Goal: Task Accomplishment & Management: Use online tool/utility

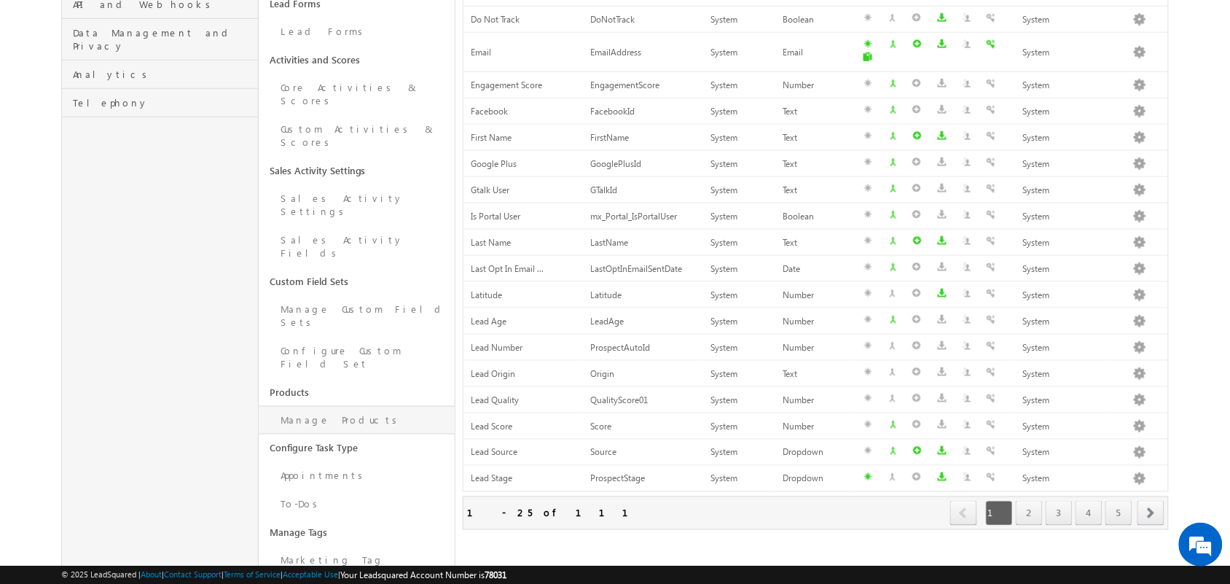
scroll to position [361, 0]
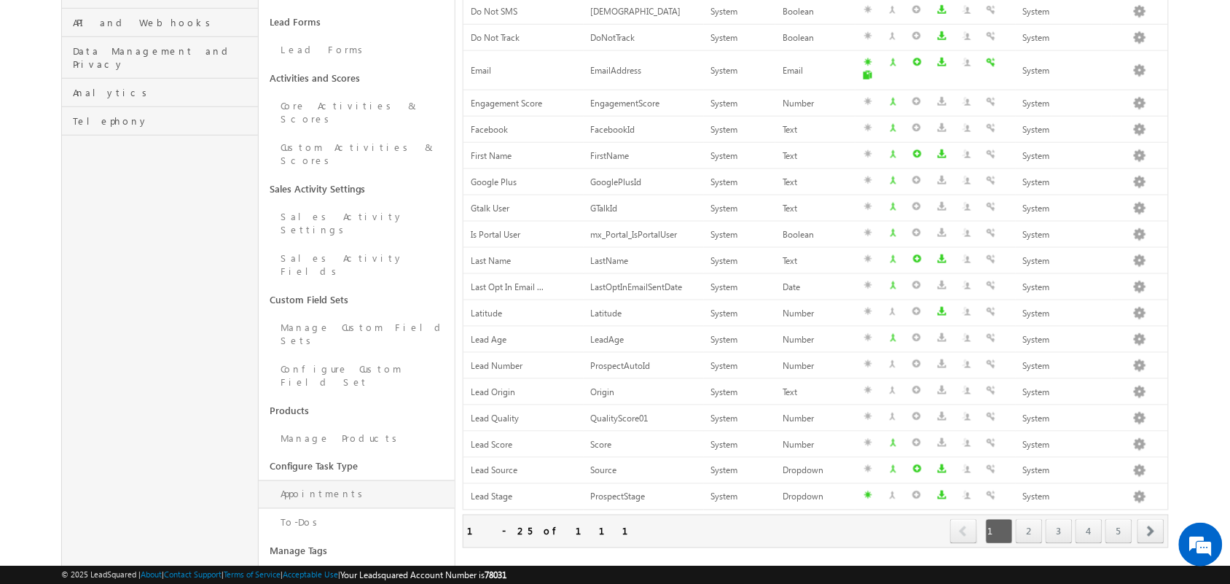
click at [317, 480] on link "Appointments" at bounding box center [357, 494] width 196 height 28
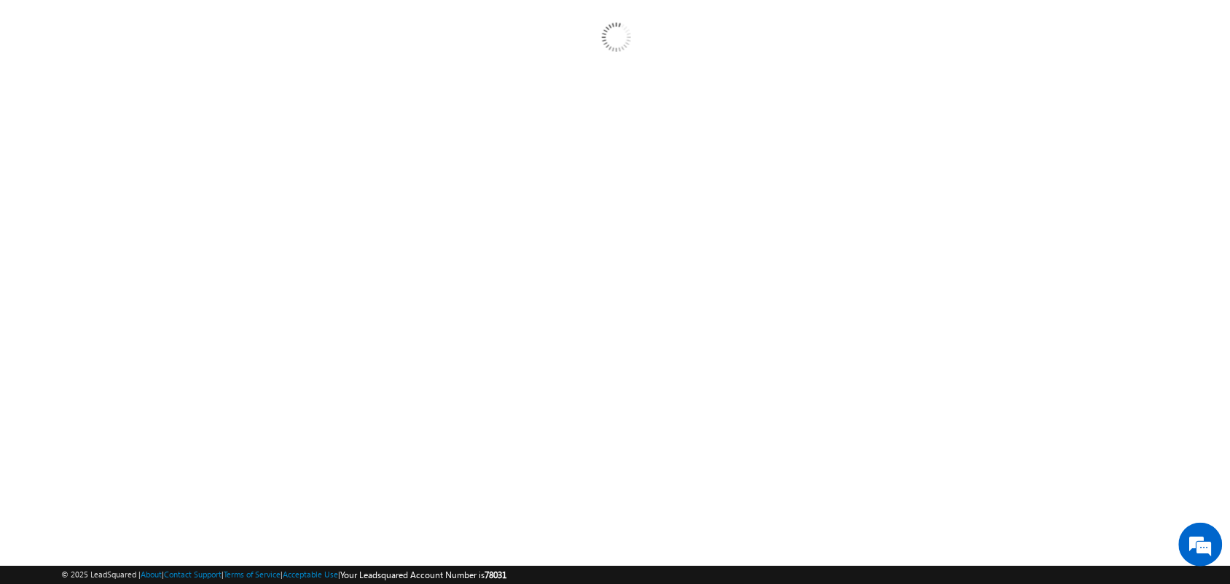
scroll to position [143, 0]
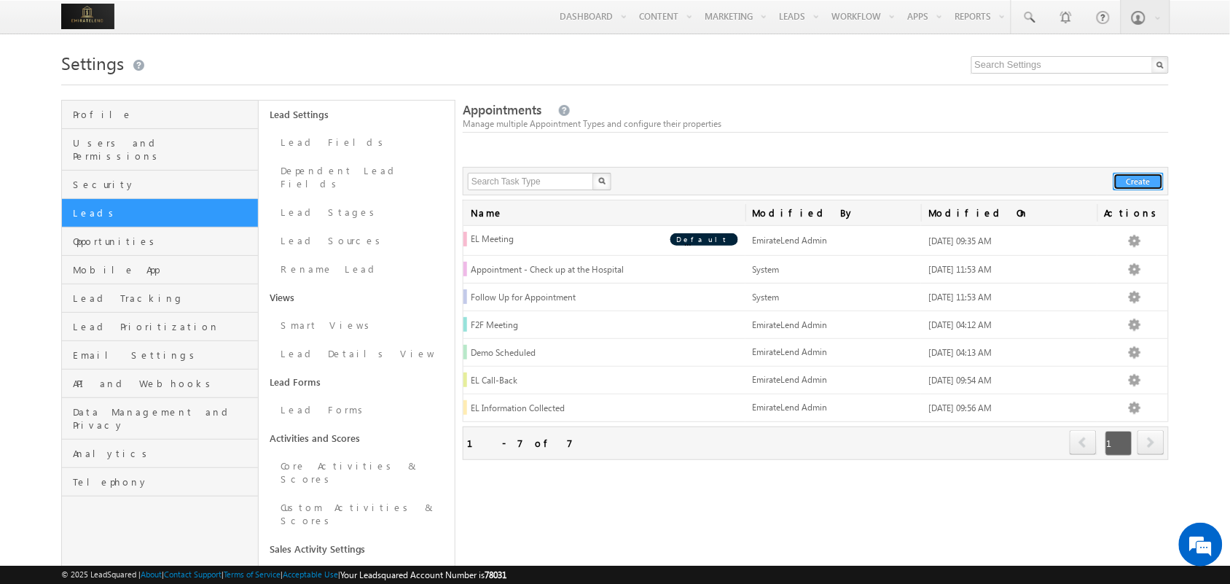
click at [1124, 182] on button "Create" at bounding box center [1138, 181] width 50 height 17
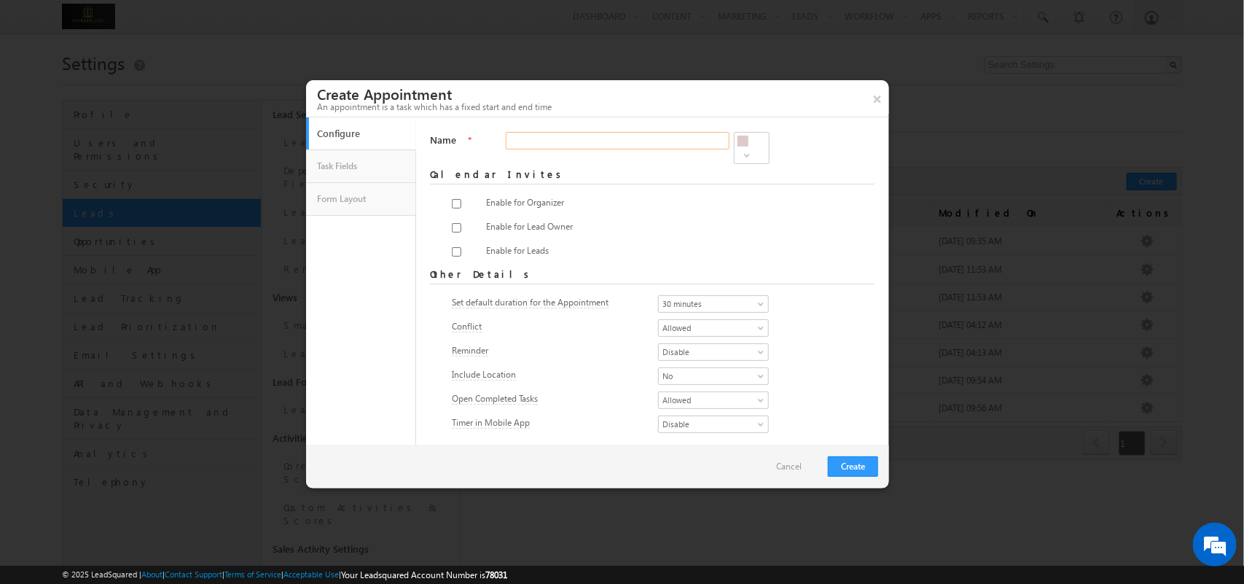
click at [554, 146] on input "Name" at bounding box center [618, 140] width 224 height 17
type input "Contact Centre A"
click at [879, 101] on button "×" at bounding box center [877, 98] width 24 height 37
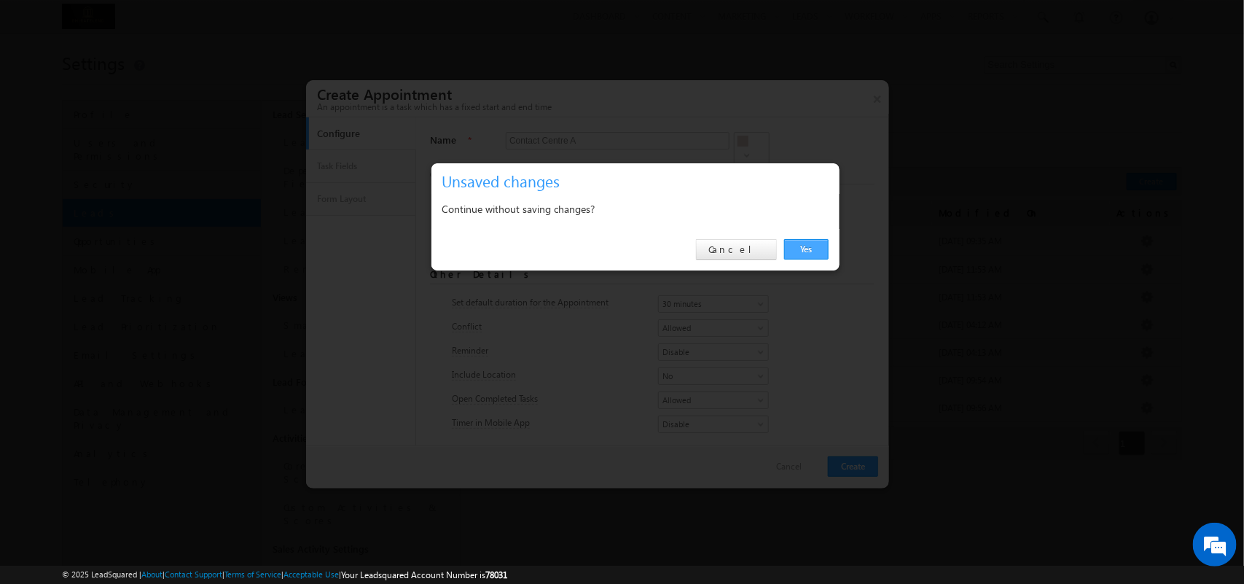
click at [798, 246] on link "Yes" at bounding box center [806, 249] width 44 height 20
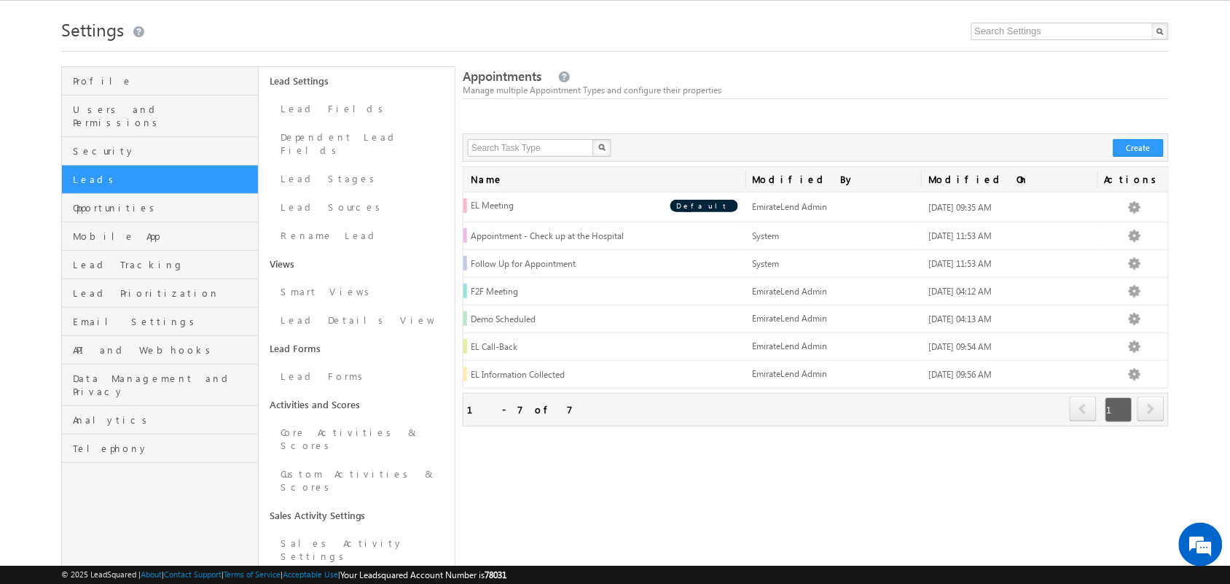
scroll to position [26, 0]
